Goal: Information Seeking & Learning: Learn about a topic

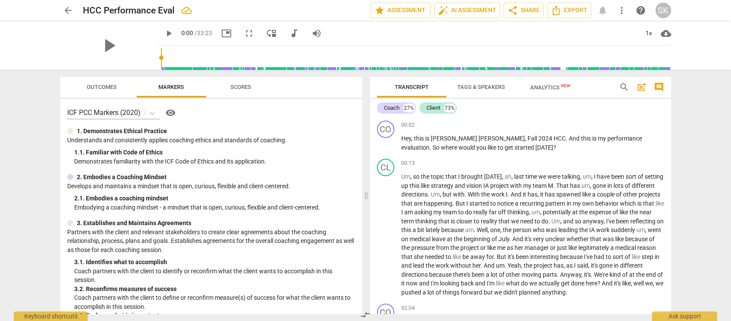
scroll to position [8213, 0]
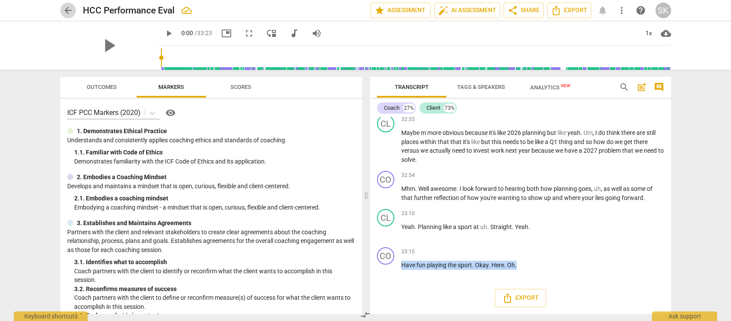
click at [69, 5] on span "arrow_back" at bounding box center [68, 10] width 10 height 10
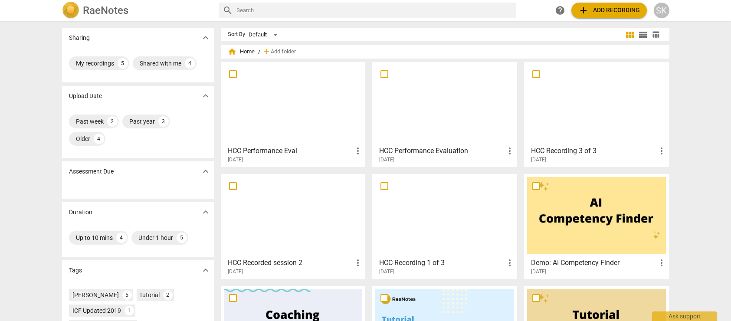
click at [470, 148] on h3 "HCC Performance Evaluation" at bounding box center [441, 151] width 125 height 10
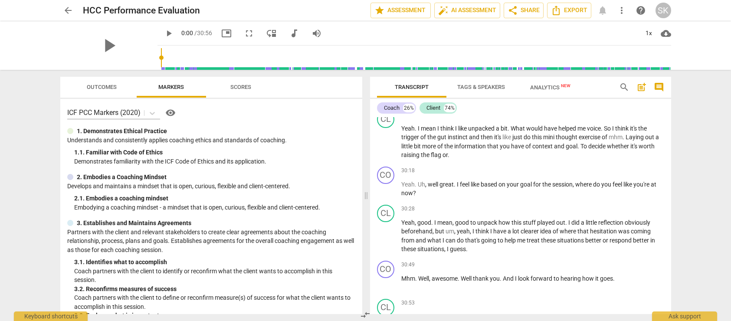
scroll to position [6121, 0]
click at [600, 53] on input "range" at bounding box center [416, 58] width 510 height 28
click at [622, 54] on input "range" at bounding box center [416, 58] width 510 height 28
click at [628, 54] on input "range" at bounding box center [416, 58] width 510 height 28
click at [164, 33] on span "play_arrow" at bounding box center [169, 33] width 10 height 10
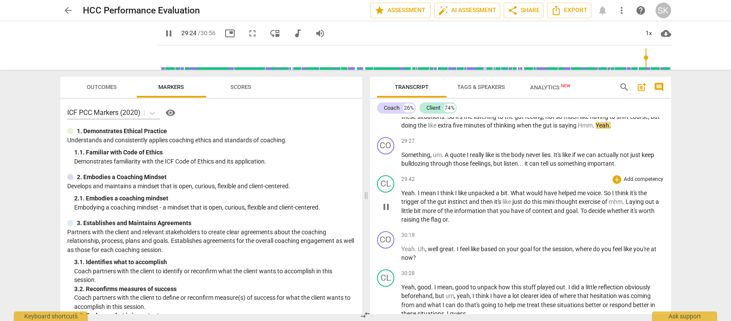
scroll to position [6059, 0]
drag, startPoint x: 590, startPoint y: 177, endPoint x: 604, endPoint y: 178, distance: 13.9
click at [604, 129] on p "Yeah . Oh well , maybe it's the gut . The gut feeling . Right . Like I had the …" at bounding box center [532, 115] width 263 height 27
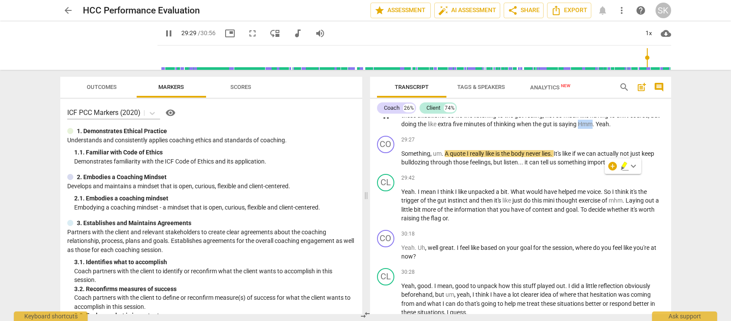
type input "1770"
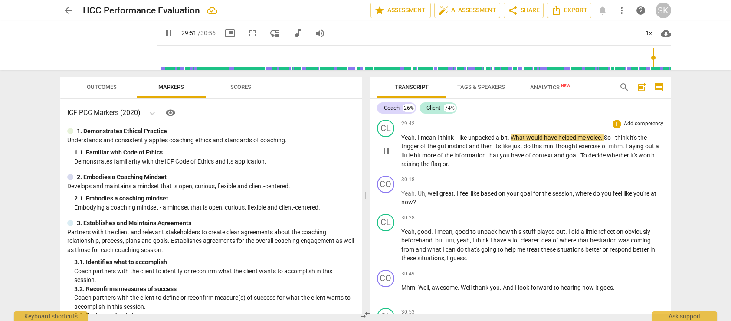
scroll to position [6117, 0]
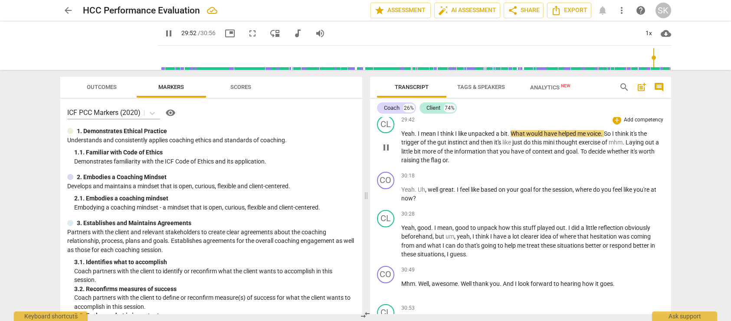
click at [515, 137] on span "What" at bounding box center [519, 133] width 16 height 7
type input "1794"
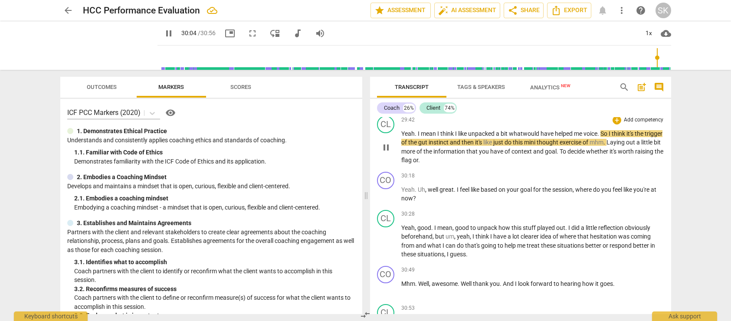
click at [590, 146] on span "of" at bounding box center [586, 142] width 7 height 7
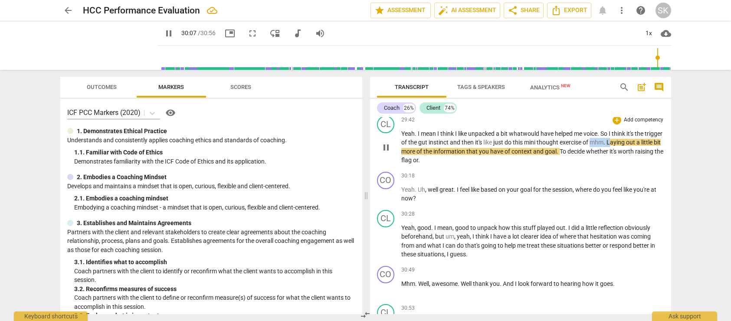
drag, startPoint x: 613, startPoint y: 197, endPoint x: 630, endPoint y: 198, distance: 17.8
click at [630, 165] on p "Yeah . I mean I think I like unpacked a bit w hat would have helped me voice . …" at bounding box center [532, 147] width 263 height 36
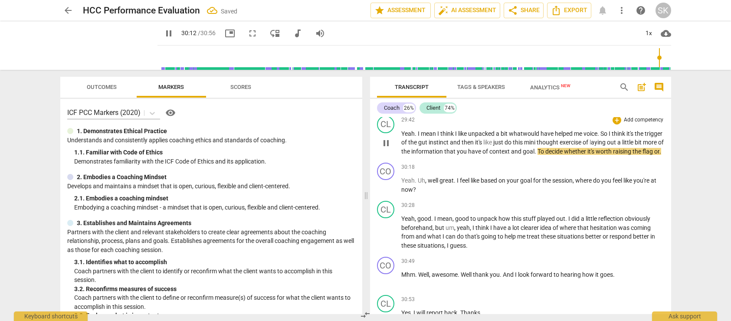
click at [545, 155] on span "To" at bounding box center [541, 151] width 8 height 7
click at [428, 156] on p "Yeah . I mean I think I like unpacked a bit w hat would have helped me voice . …" at bounding box center [532, 142] width 263 height 27
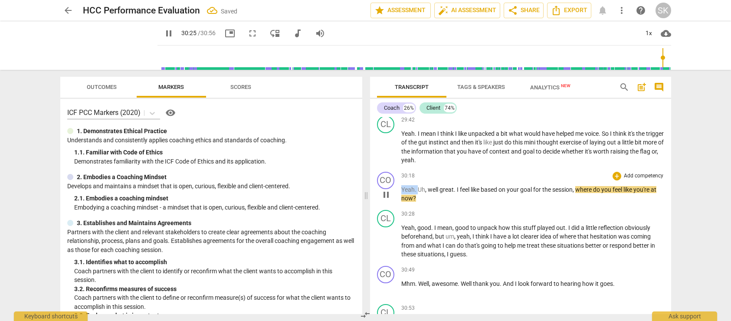
drag, startPoint x: 418, startPoint y: 244, endPoint x: 396, endPoint y: 244, distance: 22.1
click at [396, 206] on div "CO play_arrow pause 30:18 + Add competency keyboard_arrow_right Yeah . Uh , wel…" at bounding box center [520, 187] width 301 height 38
type input "1826"
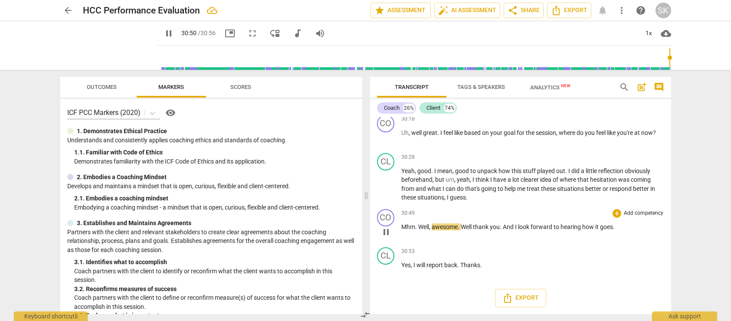
scroll to position [6227, 0]
type input "1856"
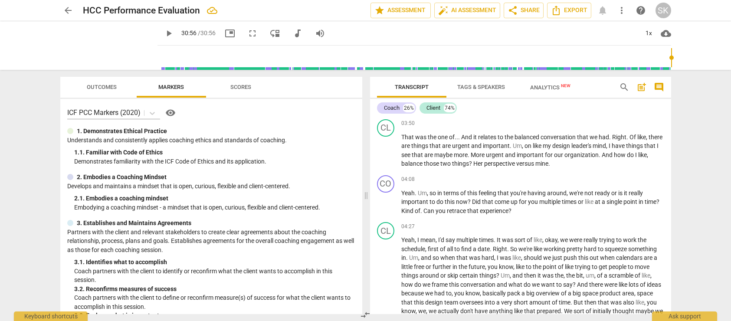
scroll to position [766, 0]
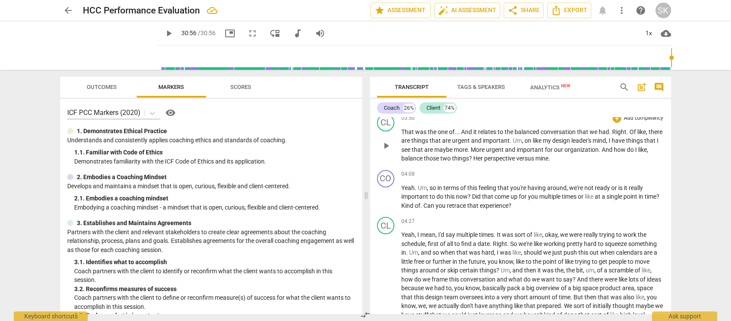
click at [539, 135] on span "balanced" at bounding box center [527, 131] width 26 height 7
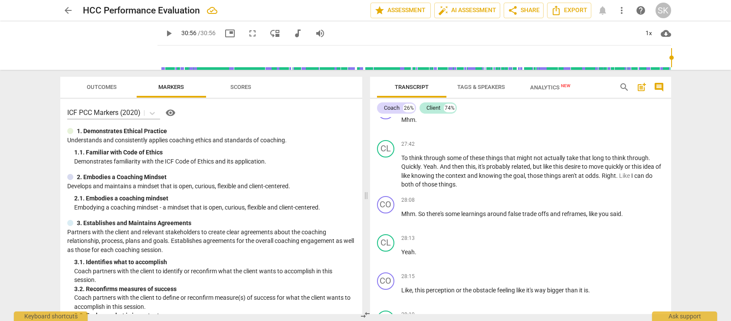
scroll to position [5675, 0]
